Goal: Information Seeking & Learning: Check status

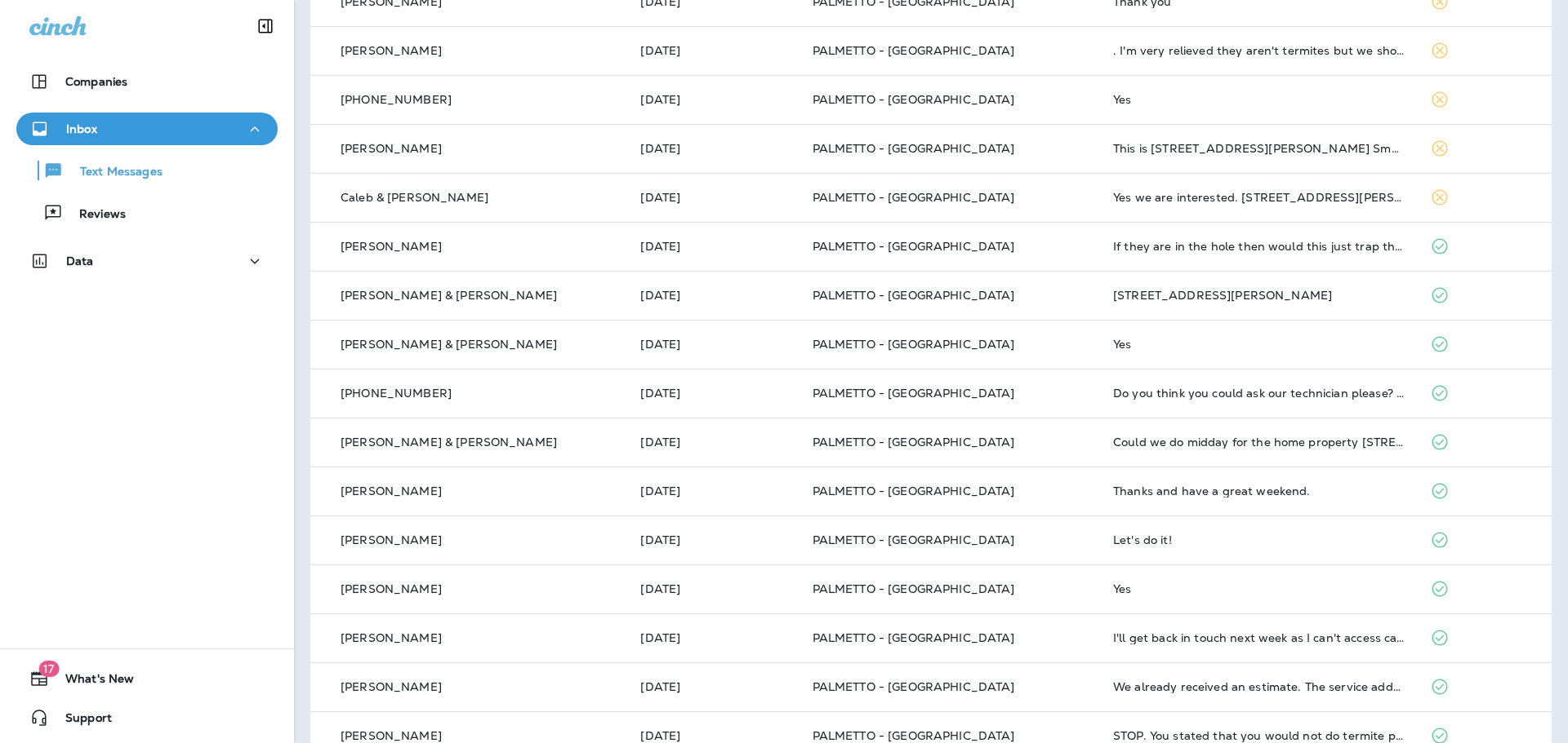
scroll to position [2137, 0]
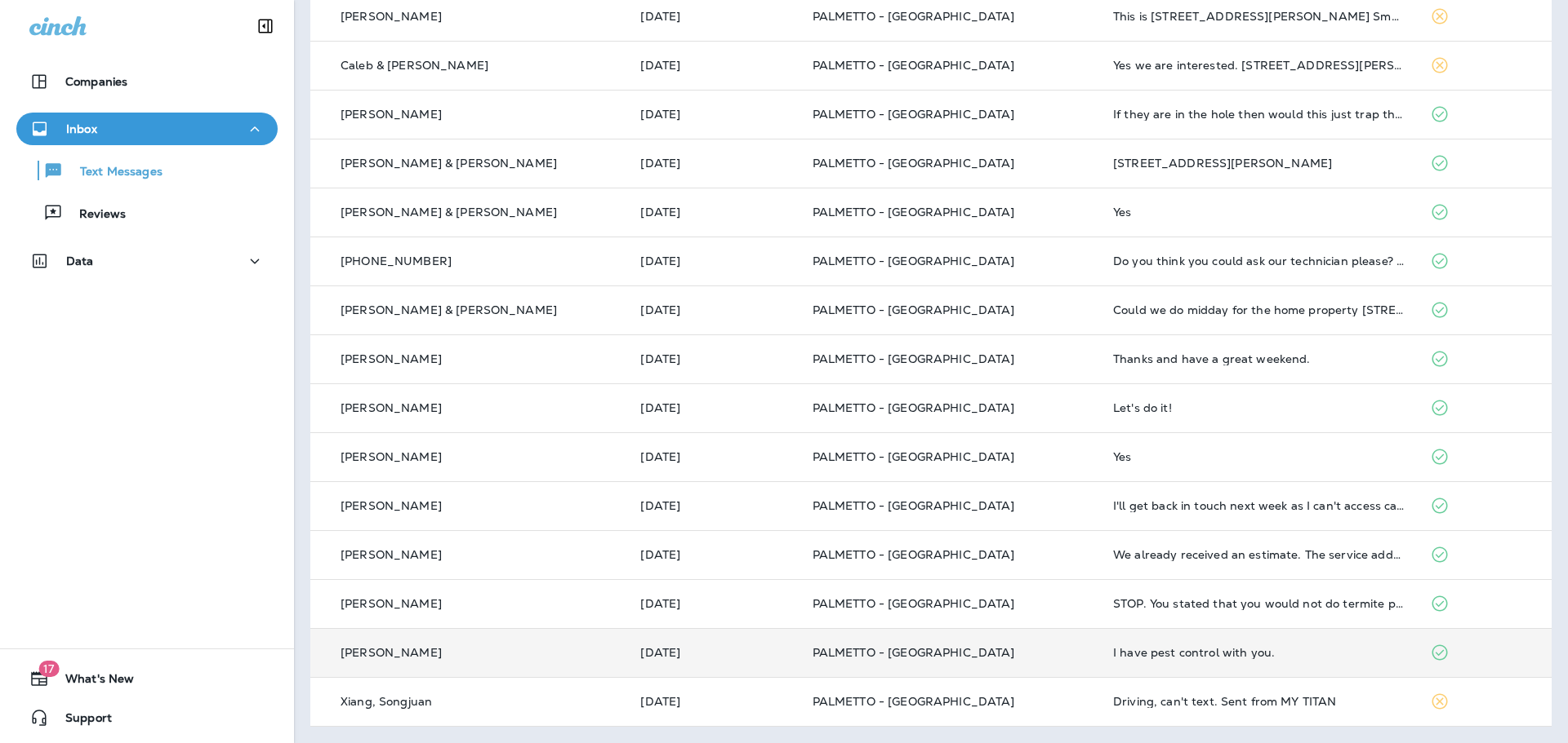
click at [360, 651] on p "[PERSON_NAME]" at bounding box center [391, 652] width 101 height 13
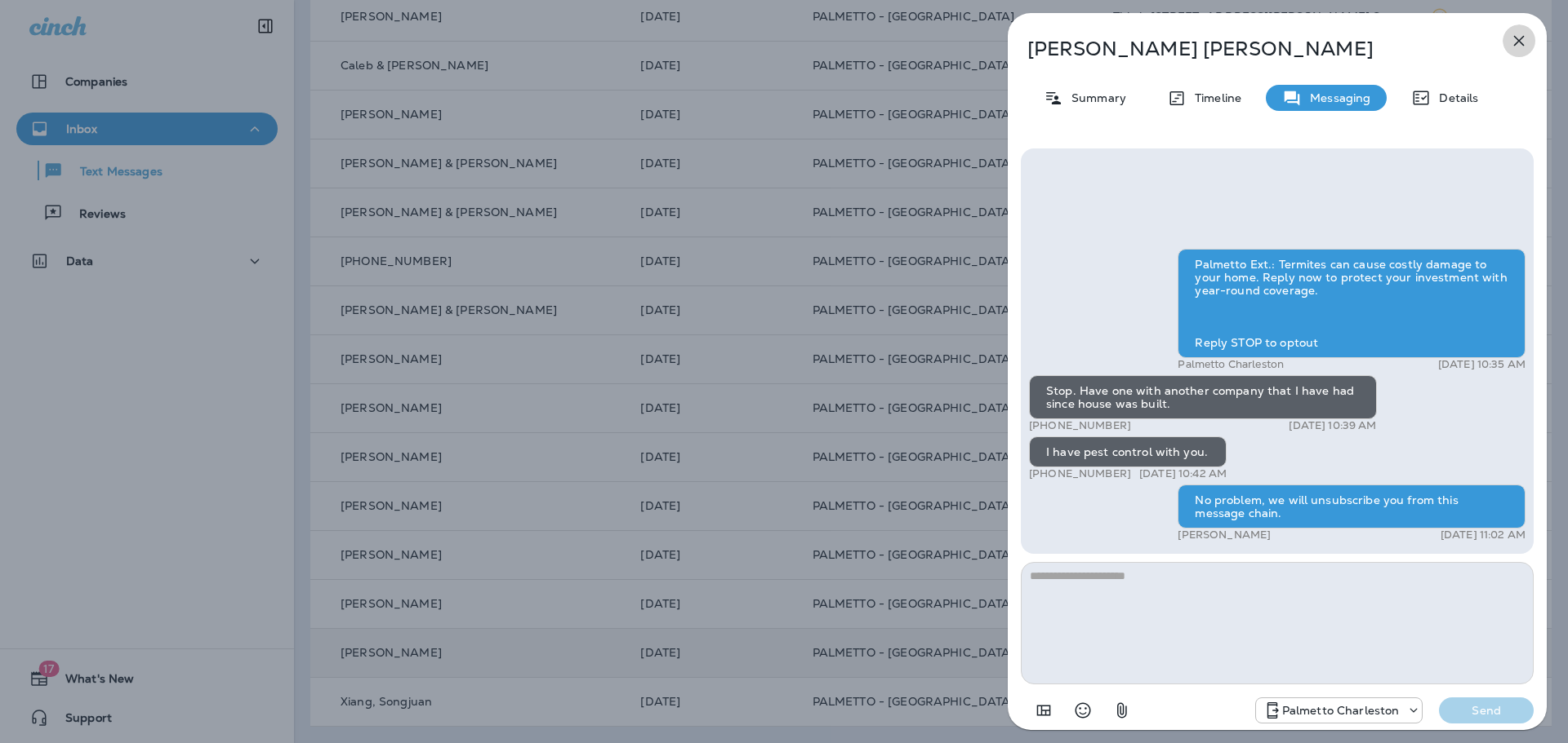
click at [1525, 44] on icon "button" at bounding box center [1519, 40] width 19 height 19
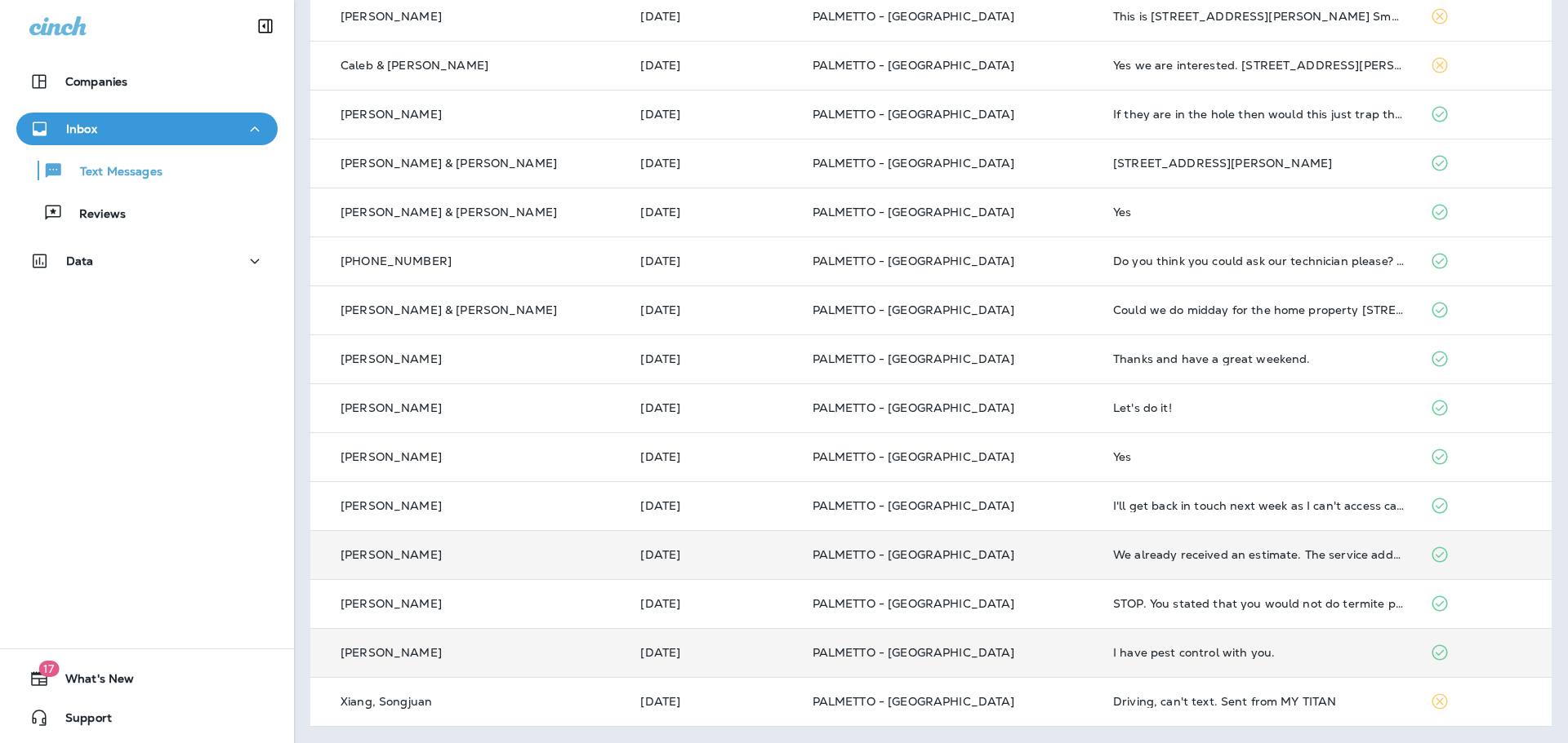
click at [387, 560] on p "[PERSON_NAME]" at bounding box center [391, 555] width 101 height 13
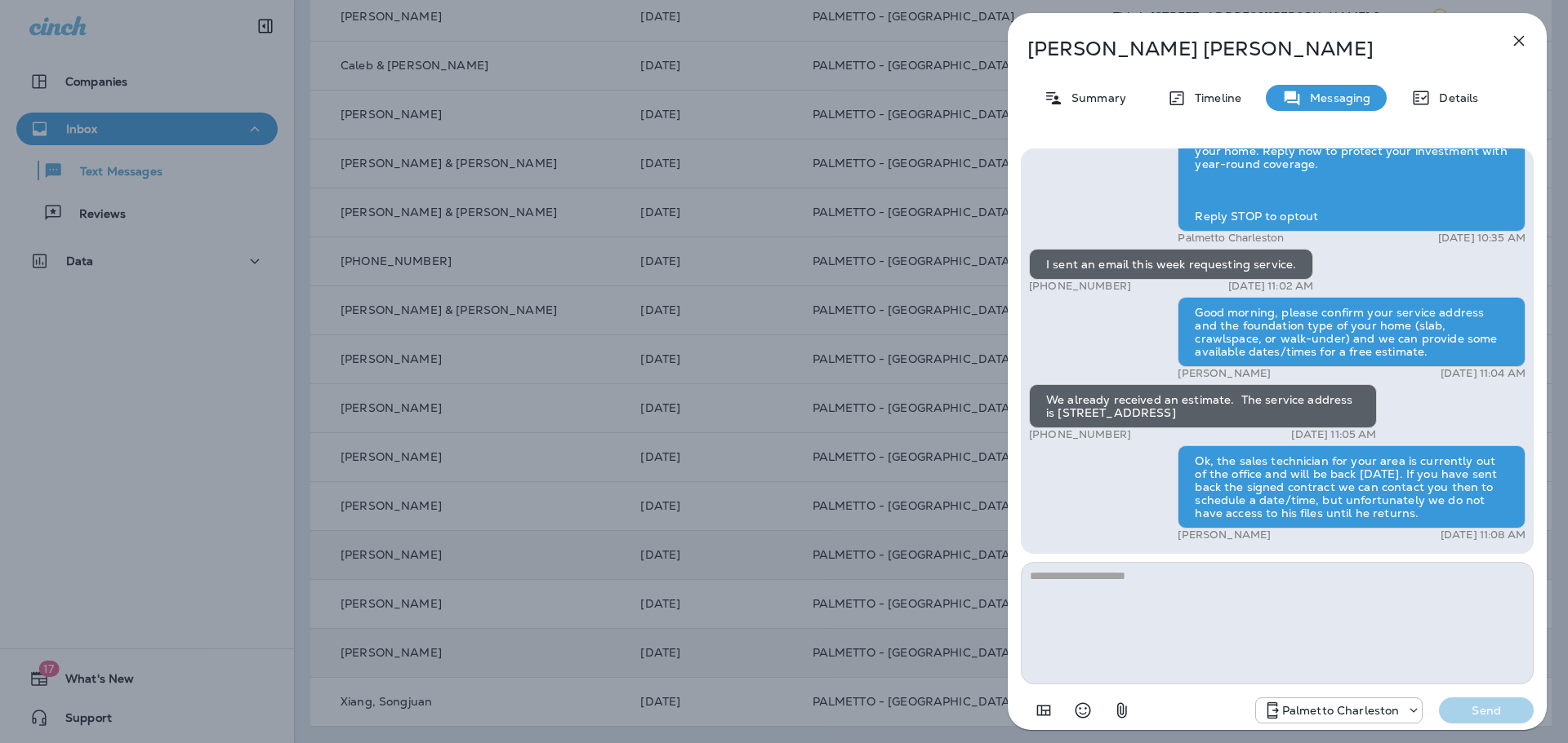
click at [1515, 40] on icon "button" at bounding box center [1519, 40] width 19 height 19
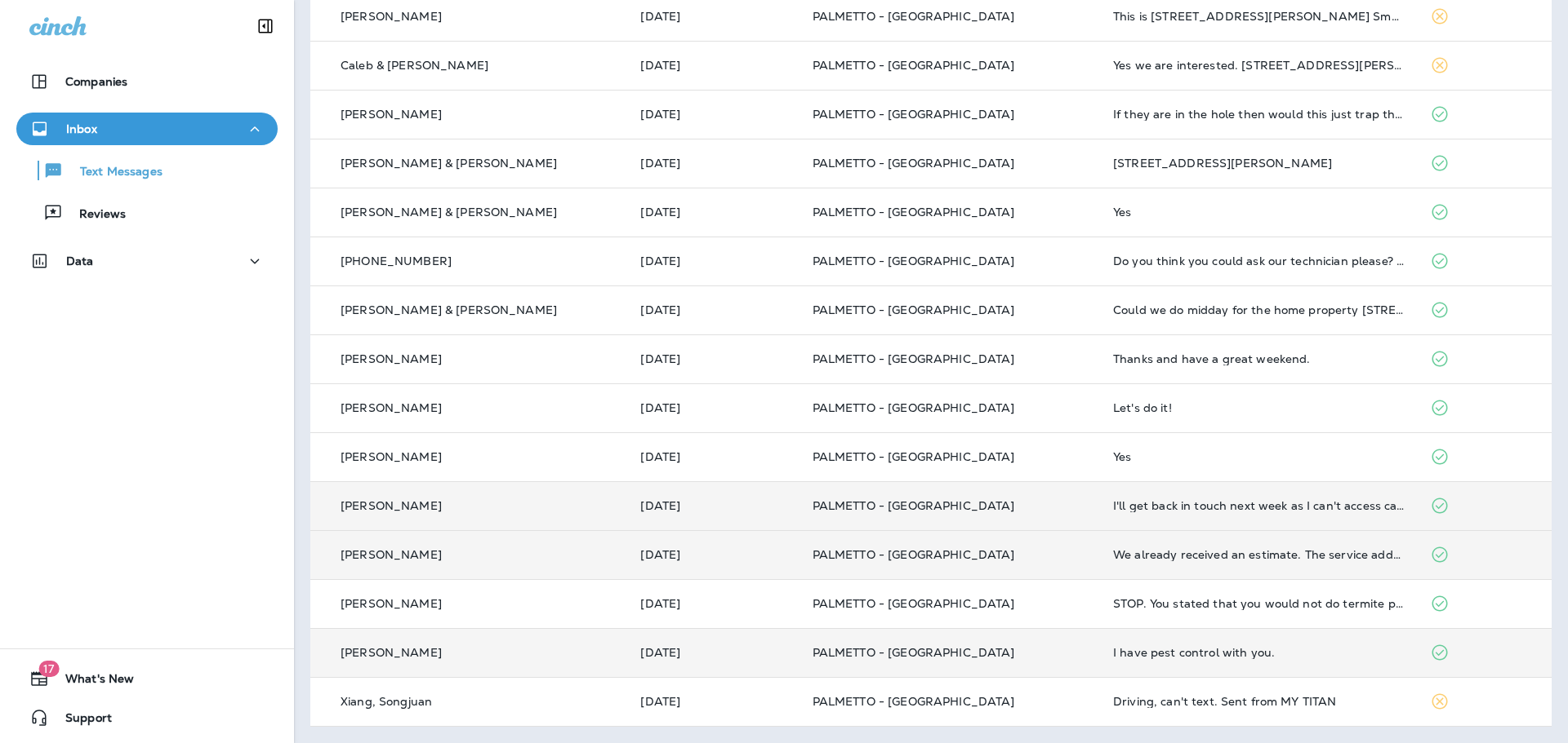
click at [384, 503] on p "[PERSON_NAME]" at bounding box center [391, 505] width 101 height 13
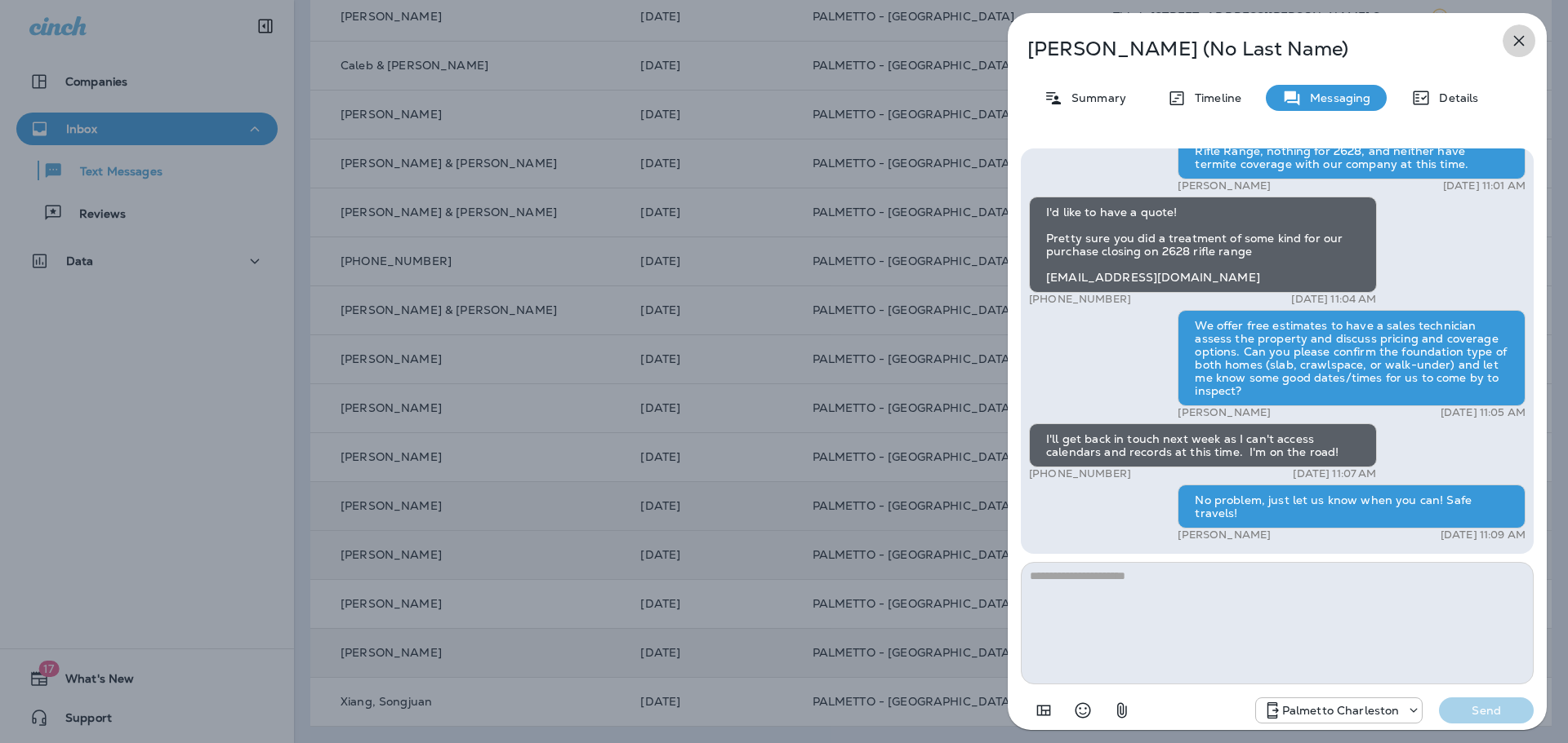
click at [1518, 43] on icon "button" at bounding box center [1519, 40] width 19 height 19
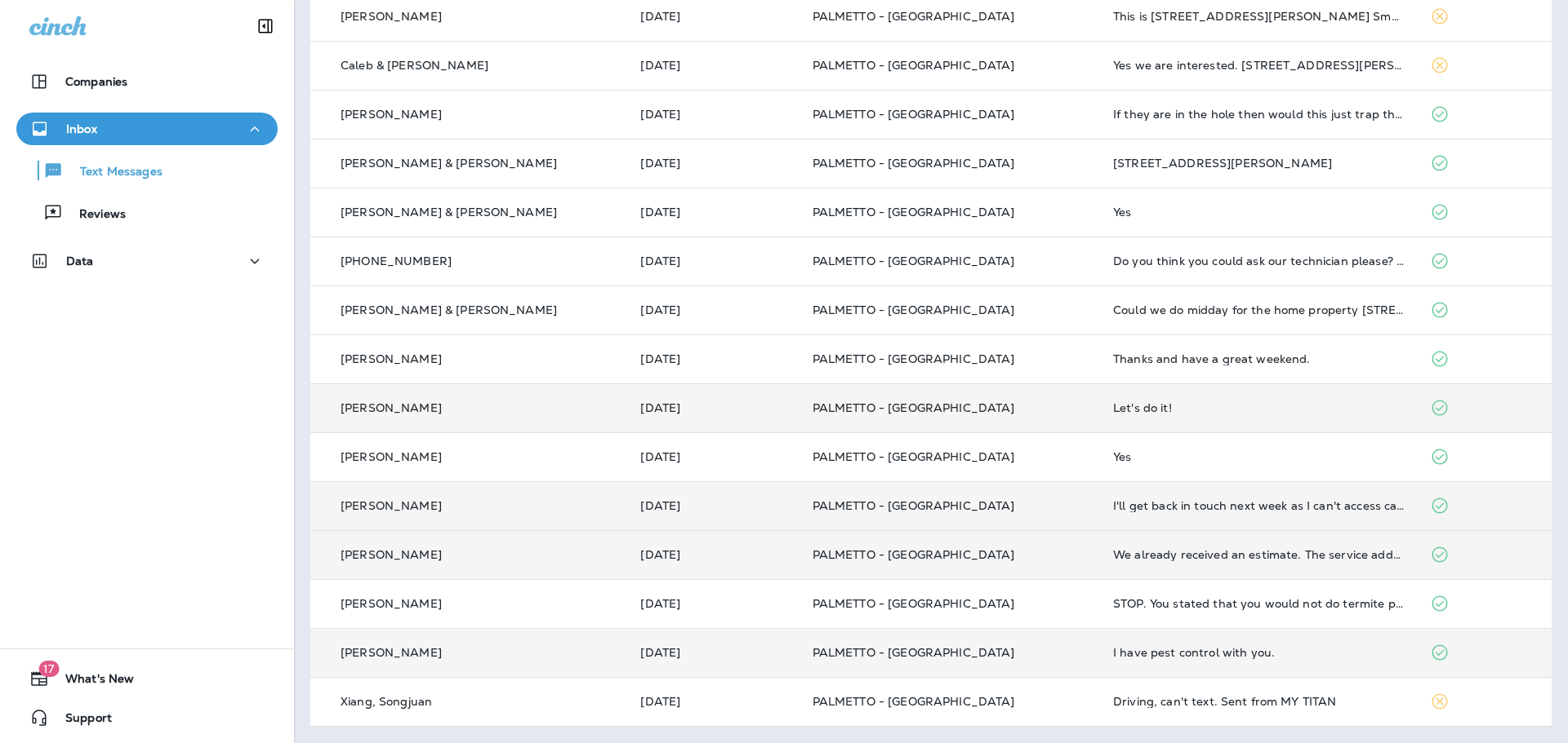
click at [399, 409] on p "[PERSON_NAME]" at bounding box center [391, 408] width 101 height 13
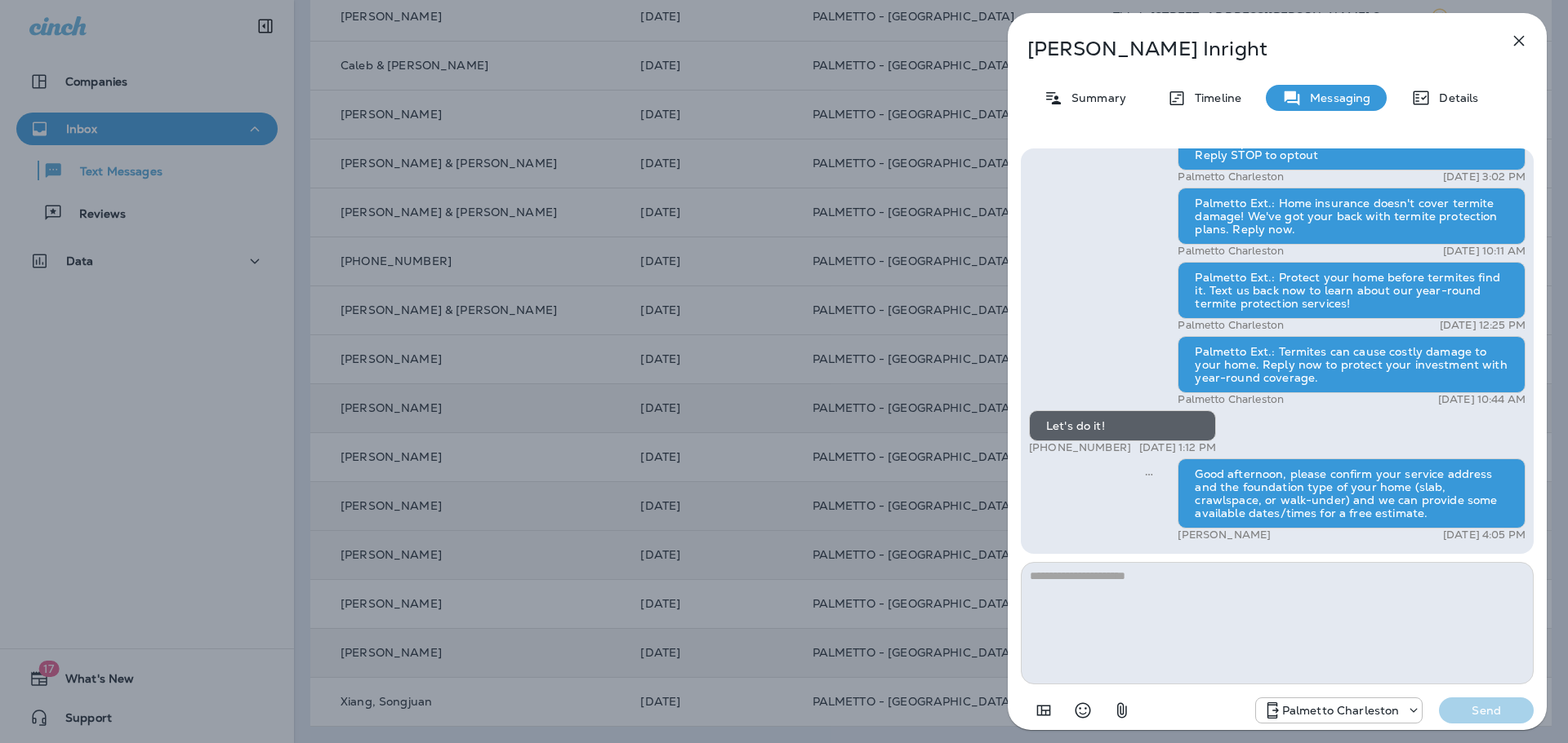
click at [1522, 39] on icon "button" at bounding box center [1520, 41] width 11 height 11
